Goal: Communication & Community: Answer question/provide support

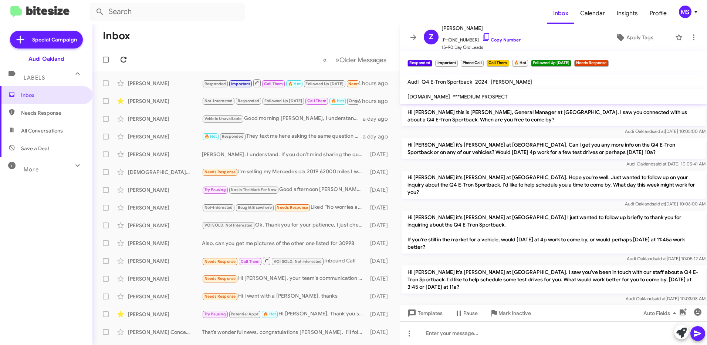
scroll to position [763, 0]
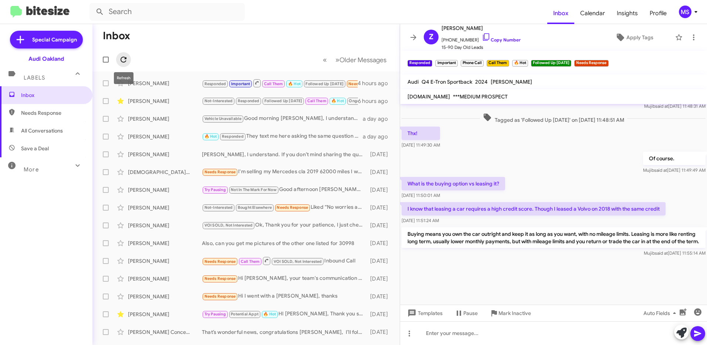
click at [124, 57] on icon at bounding box center [124, 60] width 6 height 6
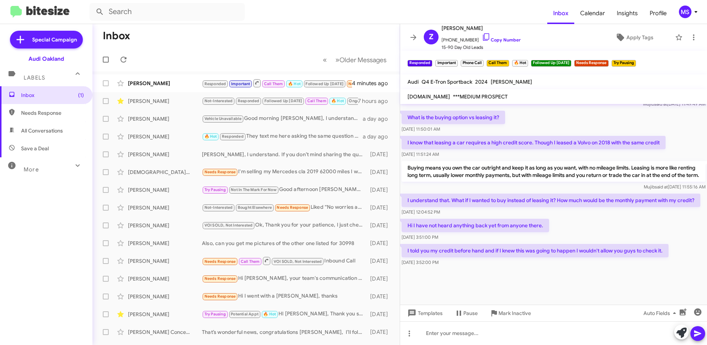
scroll to position [364, 0]
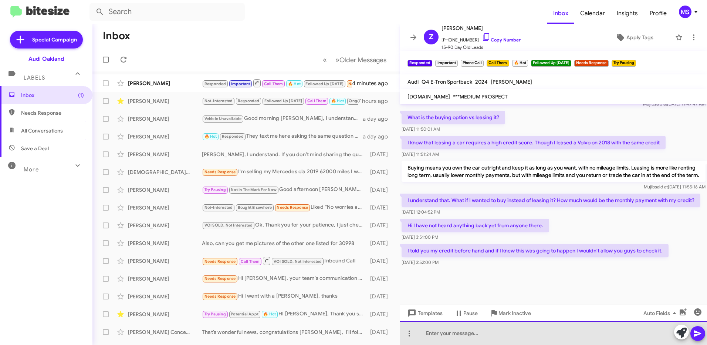
click at [492, 330] on div at bounding box center [553, 333] width 307 height 24
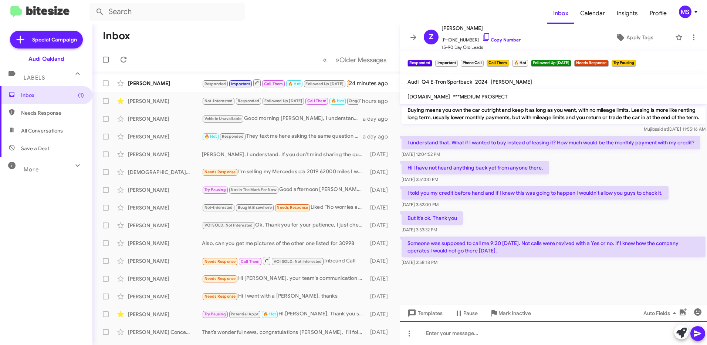
scroll to position [357, 0]
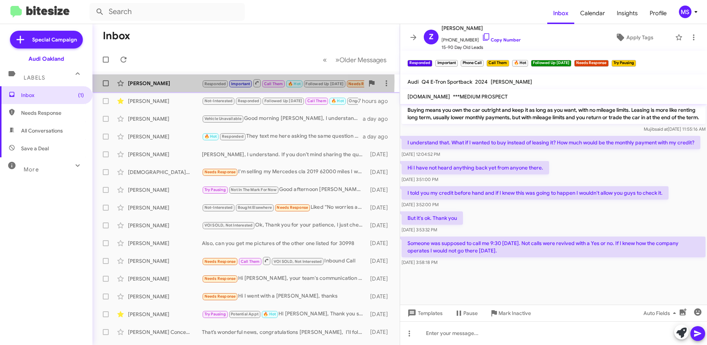
click at [183, 81] on div "[PERSON_NAME]" at bounding box center [165, 83] width 74 height 7
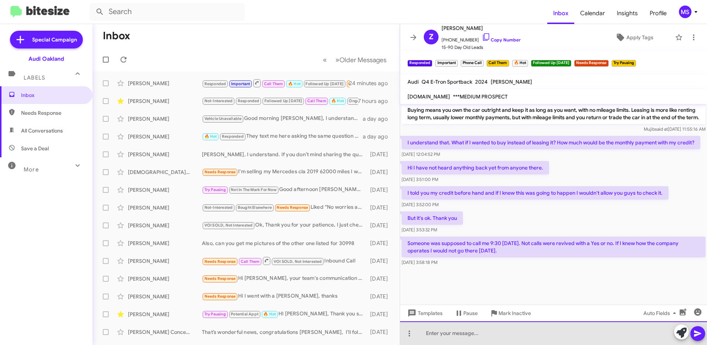
click at [517, 336] on div at bounding box center [553, 333] width 307 height 24
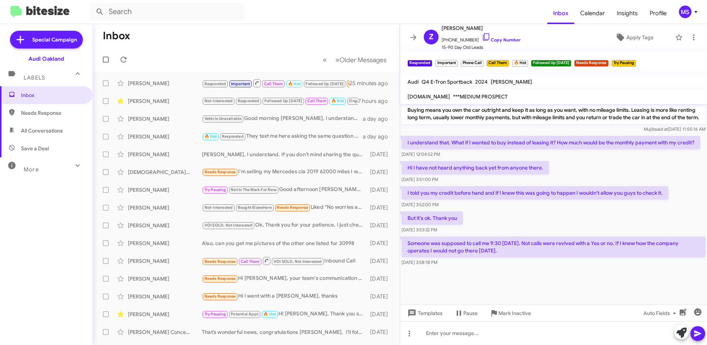
drag, startPoint x: 506, startPoint y: 253, endPoint x: 407, endPoint y: 241, distance: 100.2
click at [407, 241] on p "Someone was supposed to call me 9:30 [DATE]. Not calls were revived with a Yes …" at bounding box center [554, 246] width 304 height 21
copy p "Someone was supposed to call me 9:30 [DATE]. Not calls were revived with a Yes …"
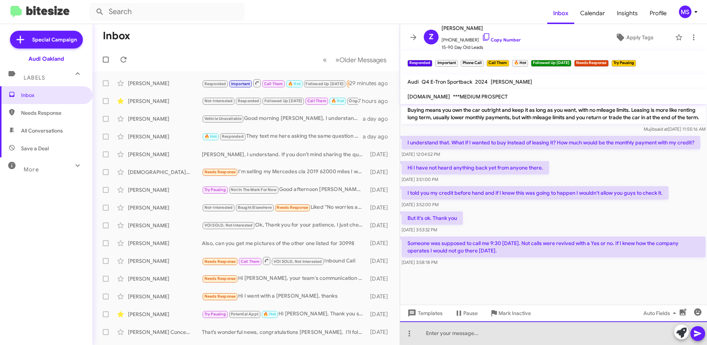
click at [594, 327] on div at bounding box center [553, 333] width 307 height 24
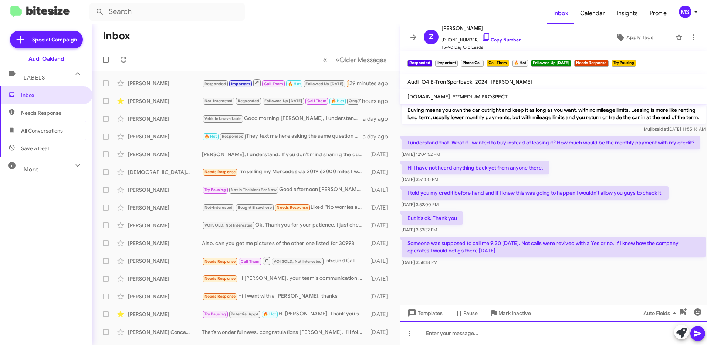
paste div
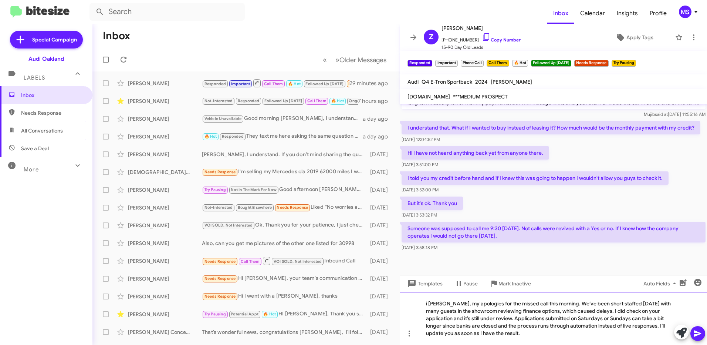
scroll to position [387, 0]
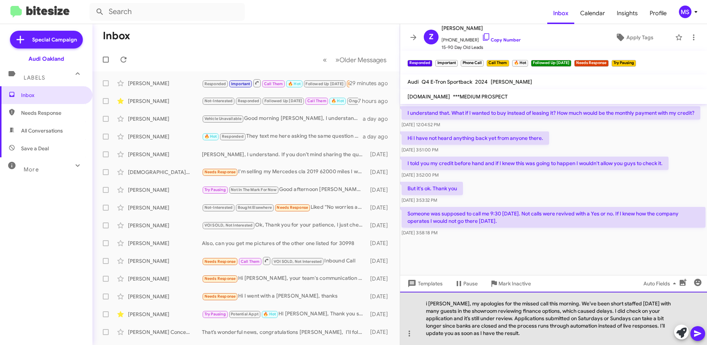
click at [427, 303] on div "i [PERSON_NAME], my apologies for the missed call this morning. We’ve been shor…" at bounding box center [553, 317] width 307 height 53
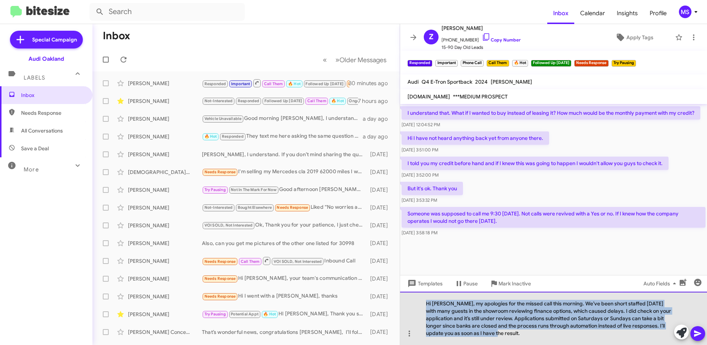
drag, startPoint x: 479, startPoint y: 333, endPoint x: 406, endPoint y: 298, distance: 80.9
click at [406, 298] on div "Hi [PERSON_NAME], my apologies for the missed call this morning. We’ve been sho…" at bounding box center [553, 317] width 307 height 53
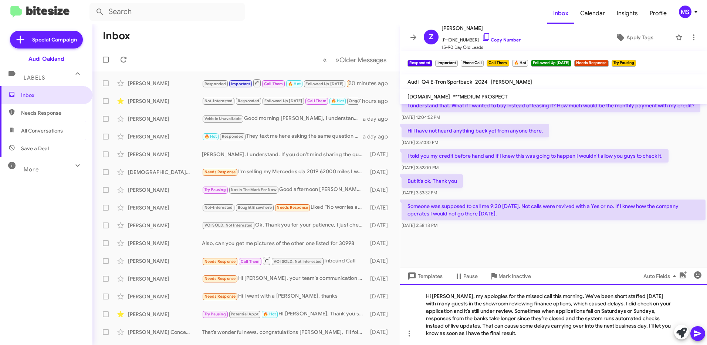
scroll to position [401, 0]
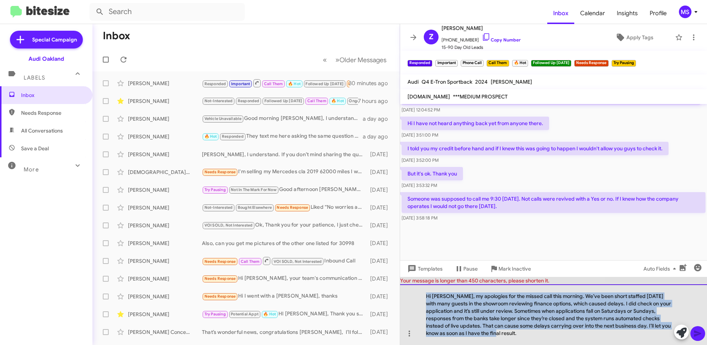
drag, startPoint x: 472, startPoint y: 336, endPoint x: 419, endPoint y: 292, distance: 68.8
click at [419, 292] on div "Hi [PERSON_NAME], my apologies for the missed call this morning. We’ve been sho…" at bounding box center [553, 314] width 307 height 61
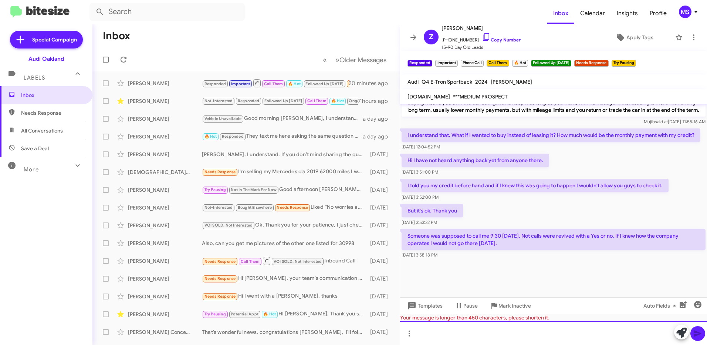
scroll to position [357, 0]
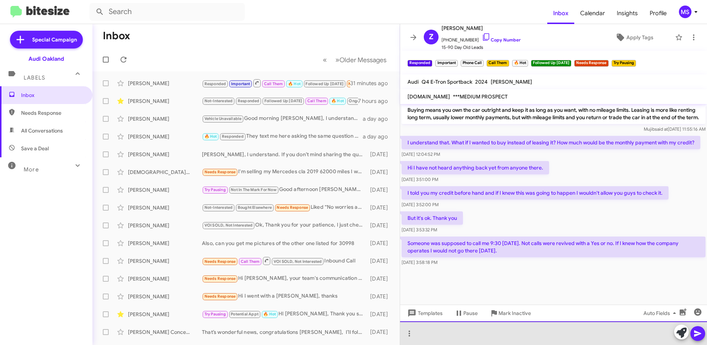
click at [543, 333] on div at bounding box center [553, 333] width 307 height 24
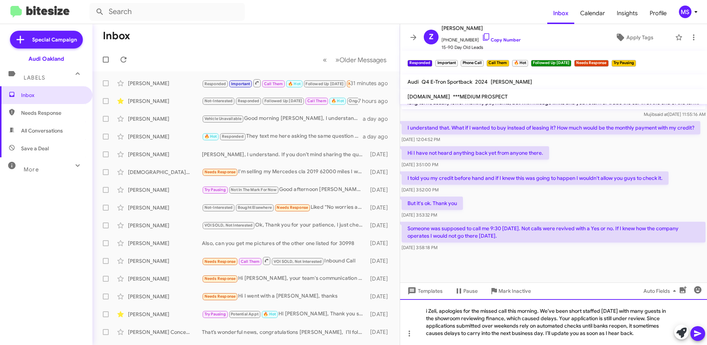
scroll to position [379, 0]
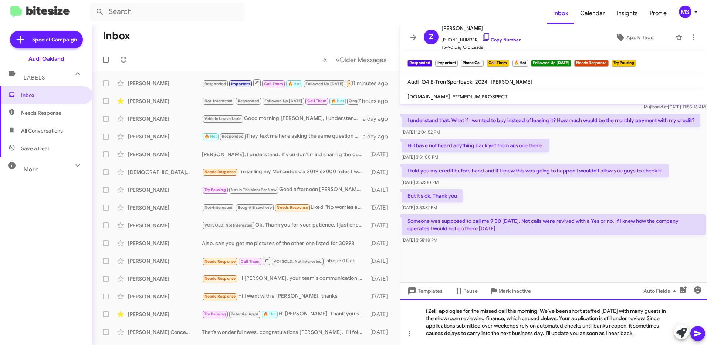
click at [423, 314] on div "i Zeli, apologies for the missed call this morning. We’ve been short staffed [D…" at bounding box center [553, 322] width 307 height 46
click at [486, 320] on div "Hi [PERSON_NAME], apologies for the missed call this morning. We’ve been short …" at bounding box center [553, 322] width 307 height 46
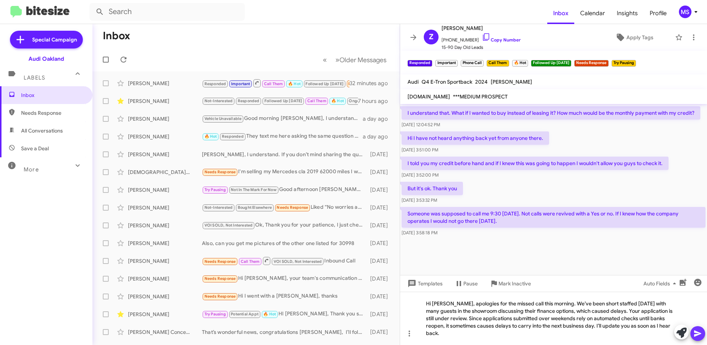
click at [696, 335] on icon at bounding box center [697, 333] width 7 height 6
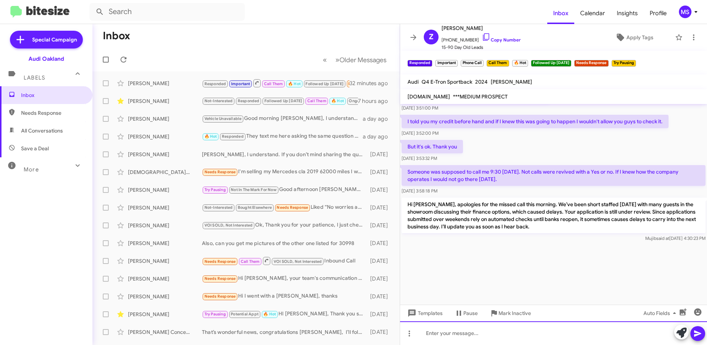
scroll to position [962, 0]
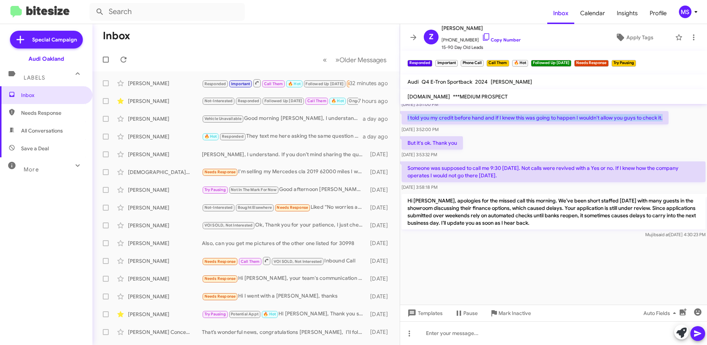
drag, startPoint x: 664, startPoint y: 118, endPoint x: 406, endPoint y: 113, distance: 257.9
click at [406, 113] on p "I told you my credit before hand and if I knew this was going to happen I would…" at bounding box center [535, 117] width 267 height 13
copy p "I told you my credit before hand and if I knew this was going to happen I would…"
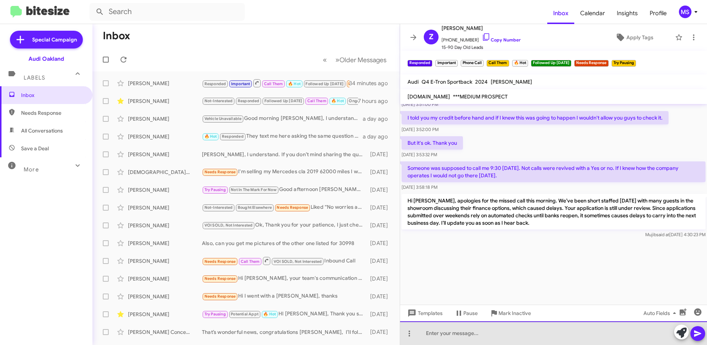
click at [454, 332] on div at bounding box center [553, 333] width 307 height 24
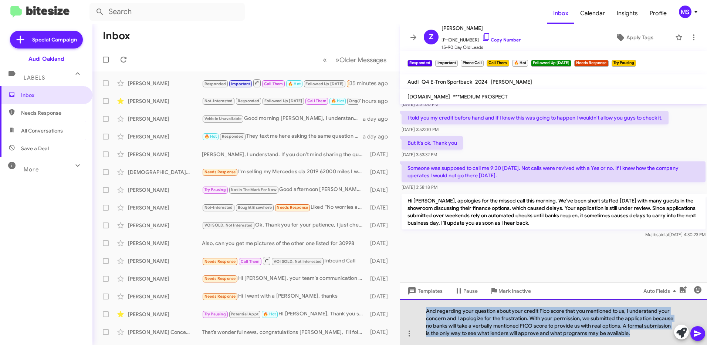
drag, startPoint x: 662, startPoint y: 336, endPoint x: 419, endPoint y: 305, distance: 244.5
click at [419, 305] on div "And regarding your question about your credit Fico score that you mentioned to …" at bounding box center [553, 322] width 307 height 46
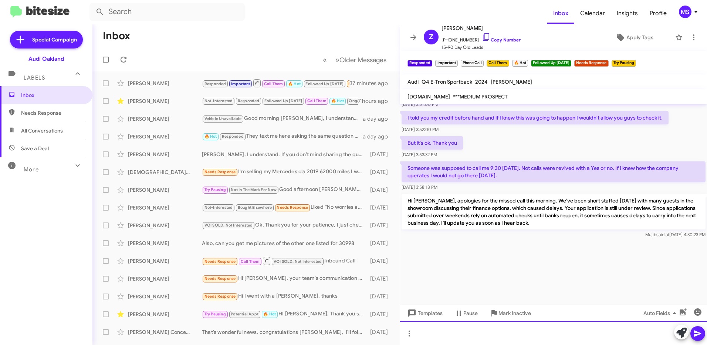
click at [481, 330] on div at bounding box center [553, 333] width 307 height 24
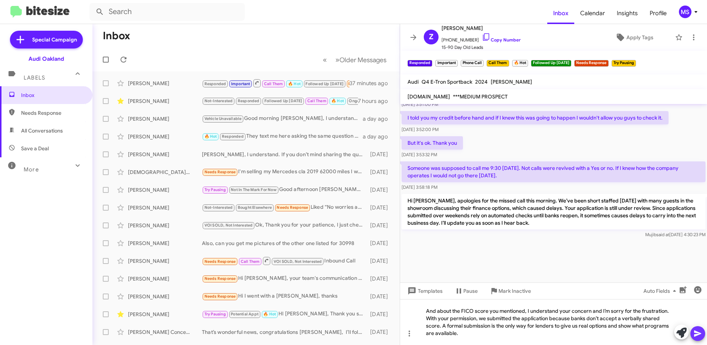
click at [696, 332] on icon at bounding box center [697, 333] width 7 height 6
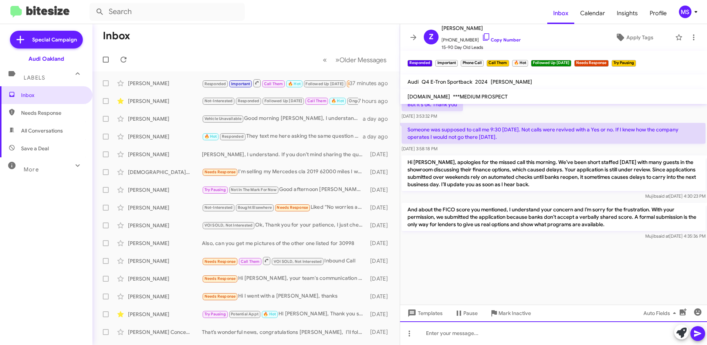
scroll to position [1004, 0]
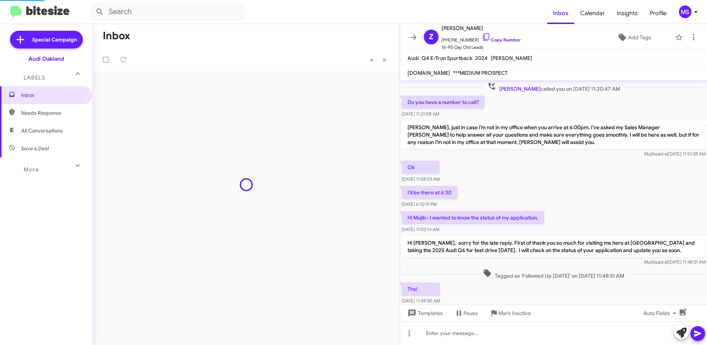
scroll to position [382, 0]
